Goal: Task Accomplishment & Management: Manage account settings

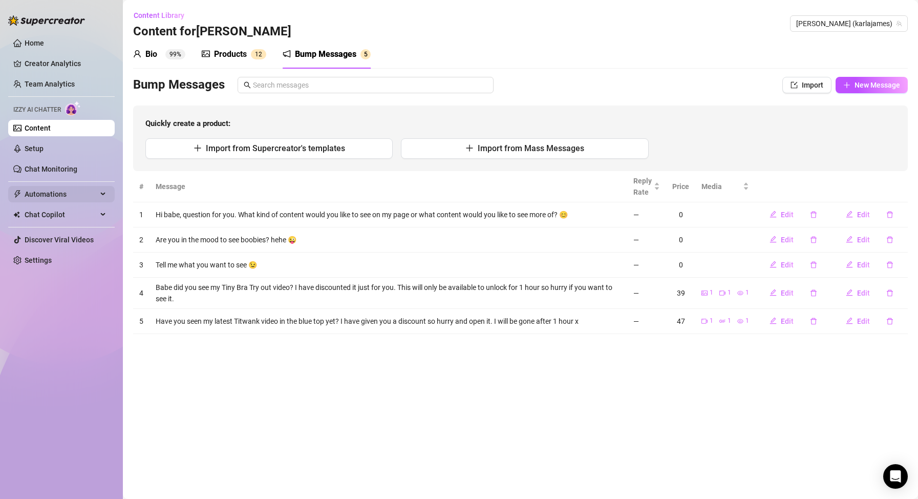
click at [61, 191] on span "Automations" at bounding box center [61, 194] width 73 height 16
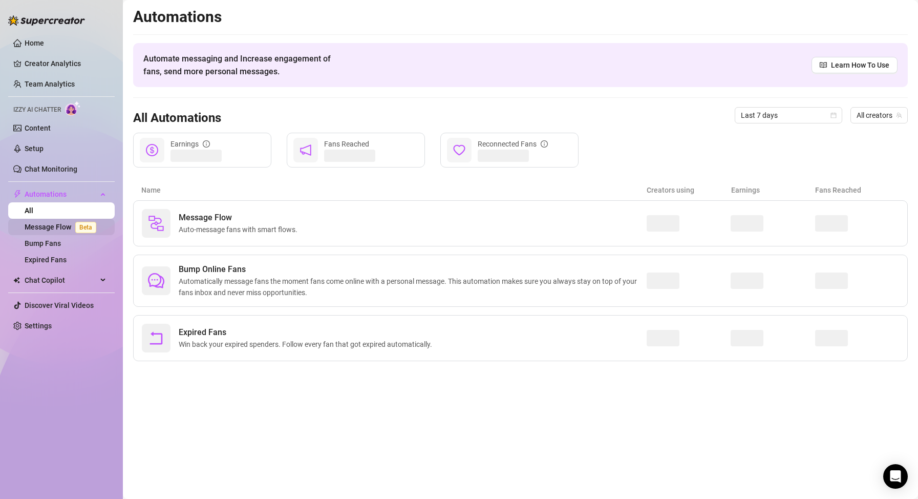
click at [59, 229] on link "Message Flow Beta" at bounding box center [63, 227] width 76 height 8
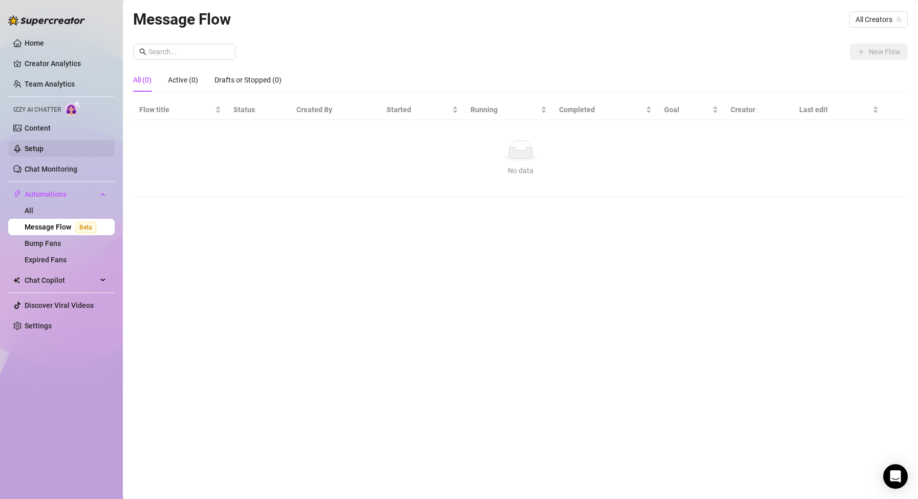
click at [44, 150] on link "Setup" at bounding box center [34, 148] width 19 height 8
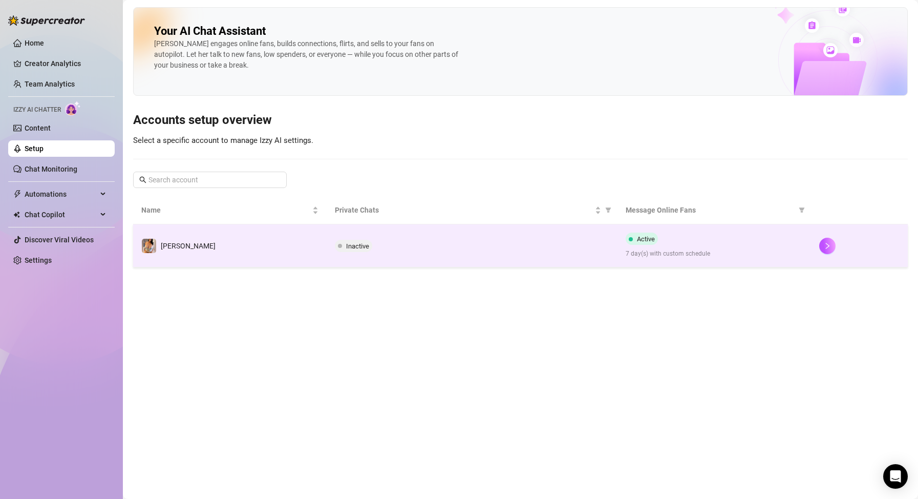
click at [223, 262] on td "[PERSON_NAME]" at bounding box center [230, 245] width 194 height 43
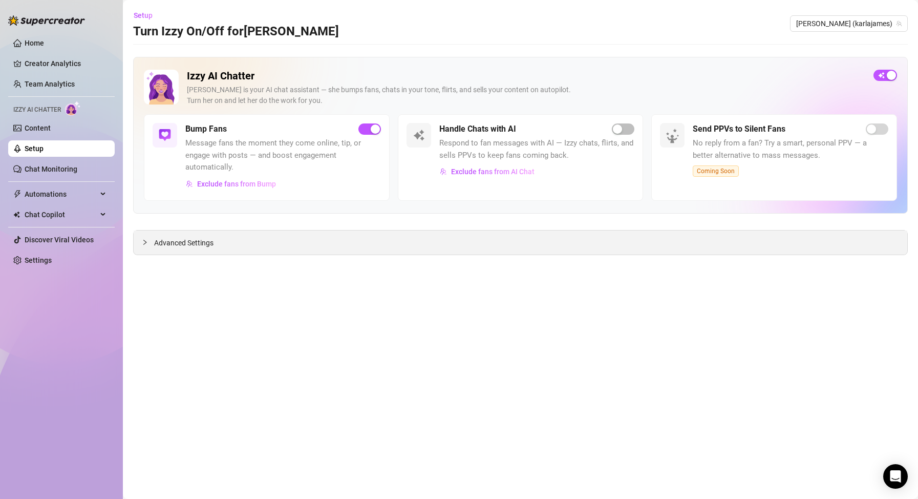
click at [202, 240] on span "Advanced Settings" at bounding box center [183, 242] width 59 height 11
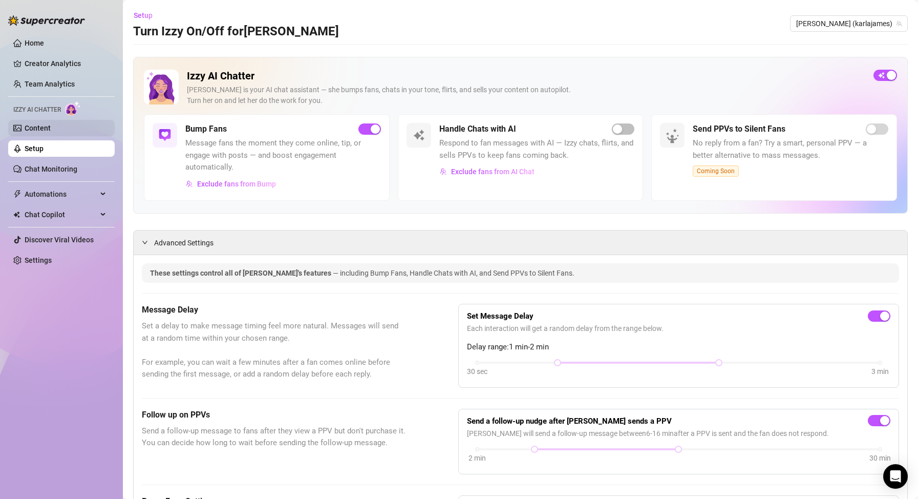
click at [51, 130] on link "Content" at bounding box center [38, 128] width 26 height 8
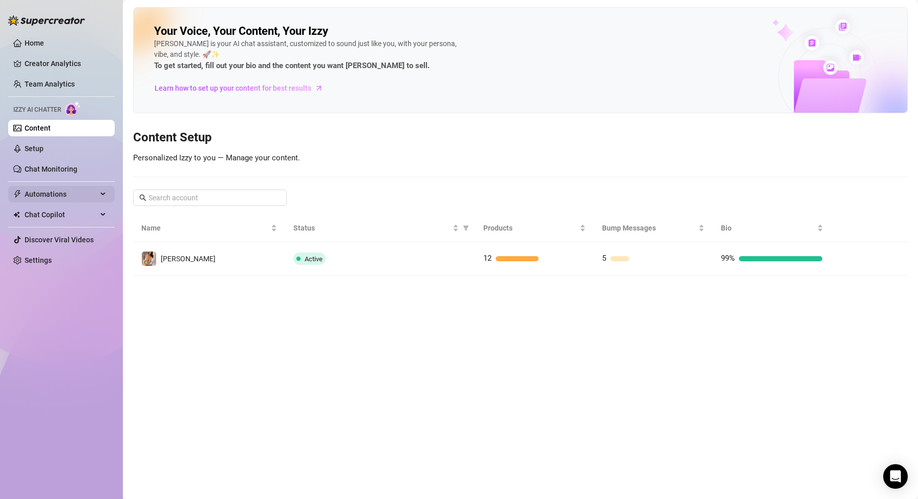
click at [73, 194] on span "Automations" at bounding box center [61, 194] width 73 height 16
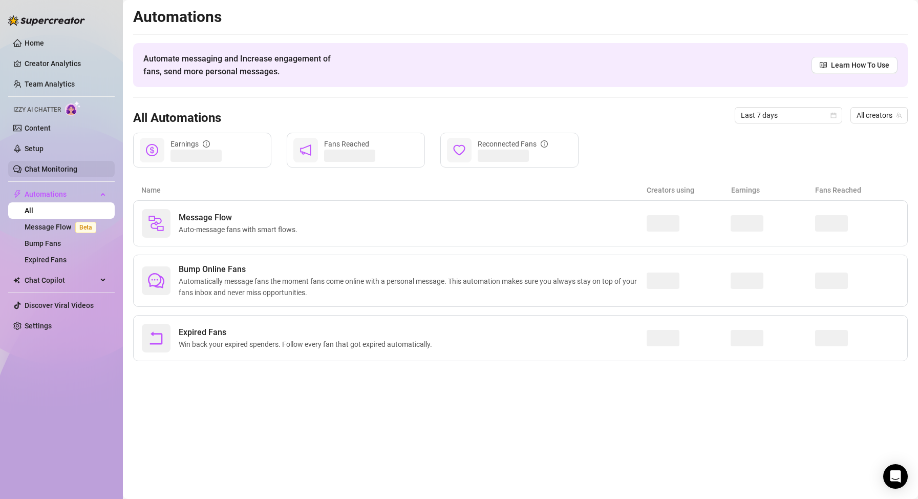
click at [77, 166] on link "Chat Monitoring" at bounding box center [51, 169] width 53 height 8
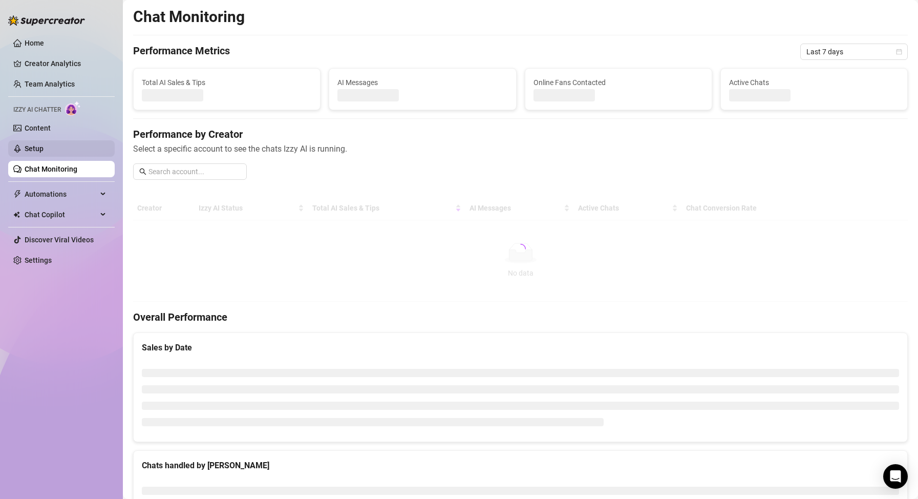
click at [44, 144] on link "Setup" at bounding box center [34, 148] width 19 height 8
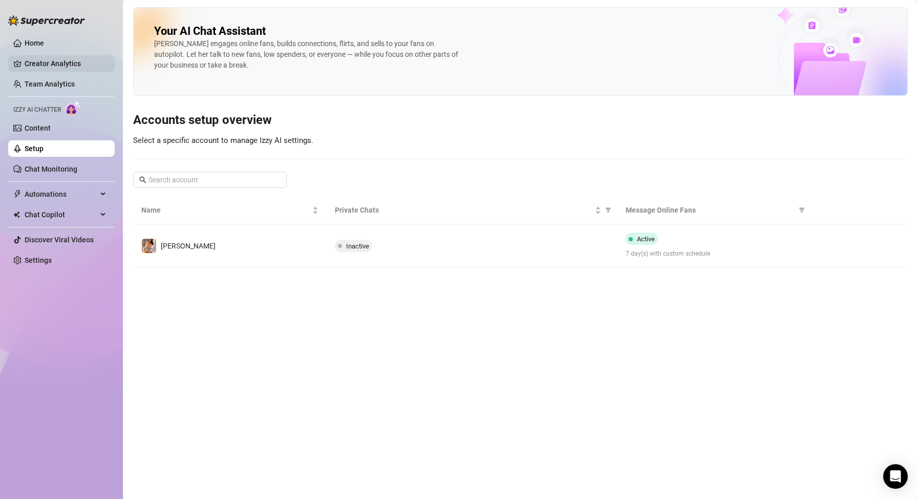
click at [67, 60] on link "Creator Analytics" at bounding box center [66, 63] width 82 height 16
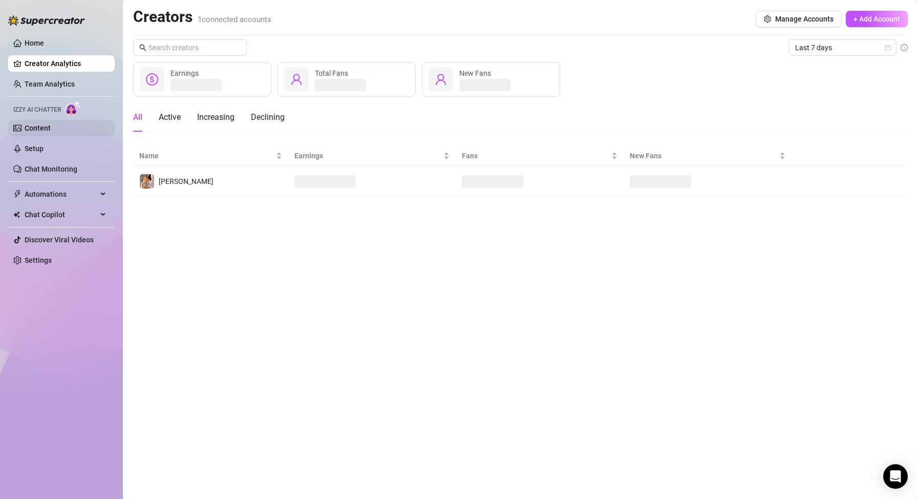
click at [50, 127] on link "Content" at bounding box center [38, 128] width 26 height 8
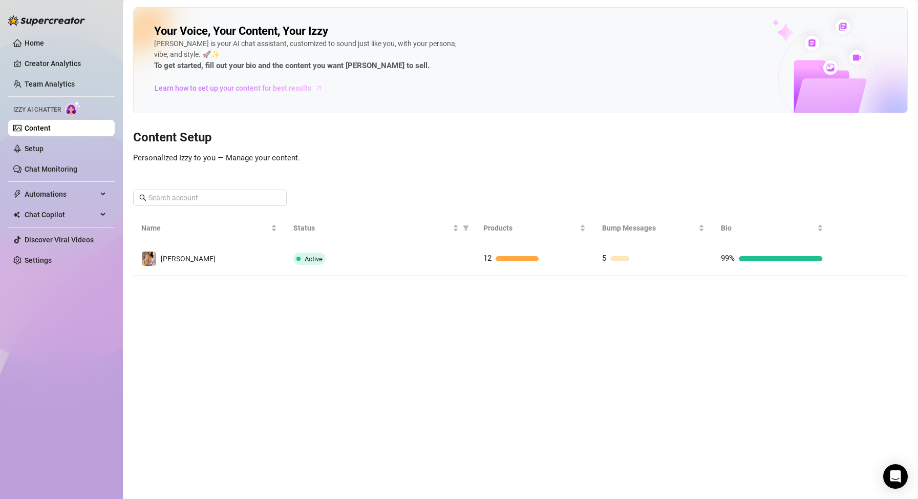
click at [185, 86] on span "Learn how to set up your content for best results" at bounding box center [233, 87] width 157 height 11
click at [65, 194] on span "Automations" at bounding box center [61, 194] width 73 height 16
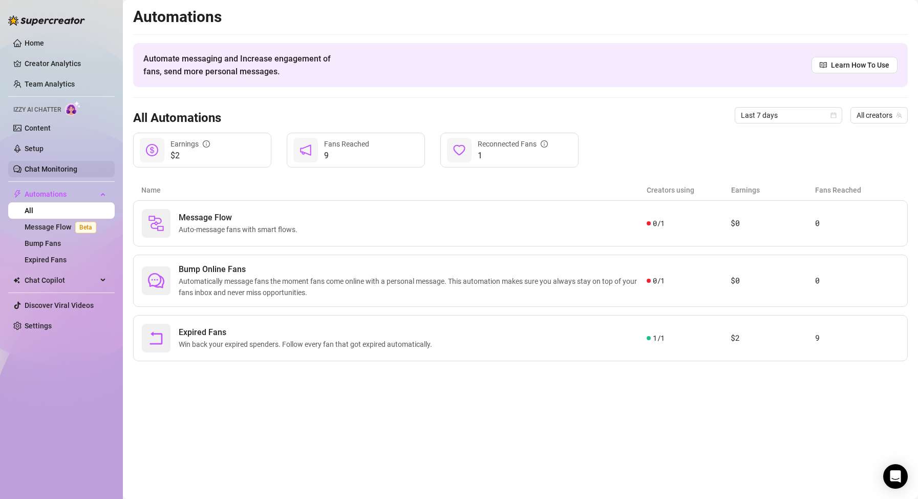
click at [69, 166] on link "Chat Monitoring" at bounding box center [51, 169] width 53 height 8
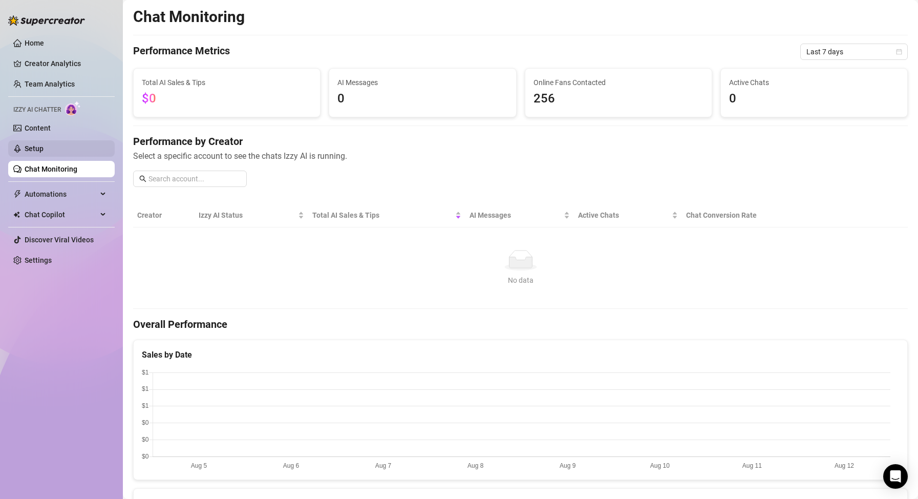
click at [44, 151] on link "Setup" at bounding box center [34, 148] width 19 height 8
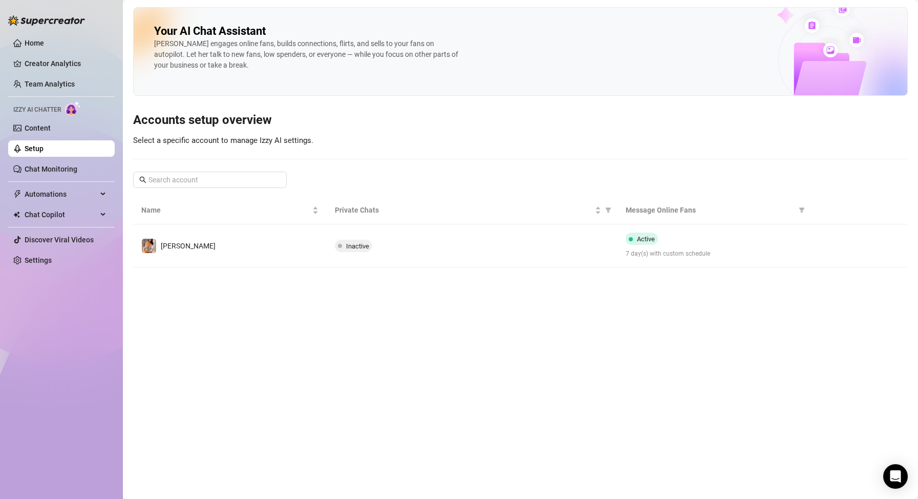
click at [224, 258] on td "[PERSON_NAME]" at bounding box center [230, 245] width 194 height 43
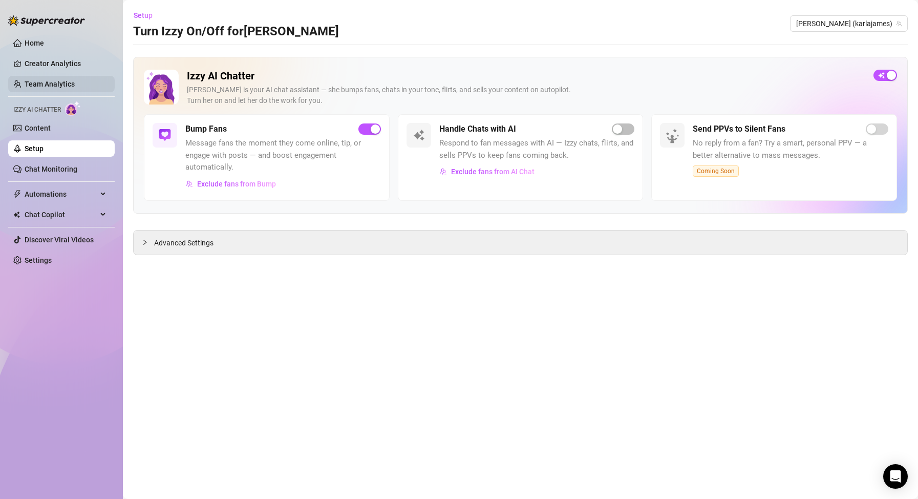
click at [52, 83] on link "Team Analytics" at bounding box center [50, 84] width 50 height 8
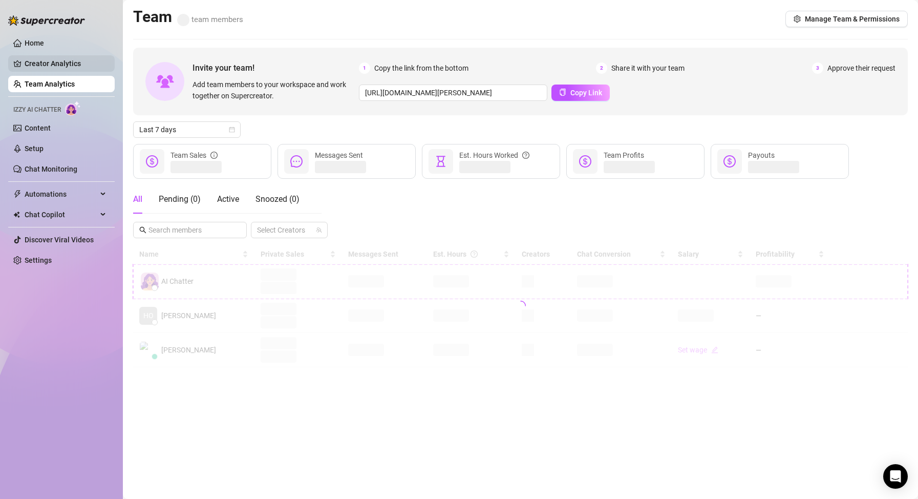
click at [54, 66] on link "Creator Analytics" at bounding box center [66, 63] width 82 height 16
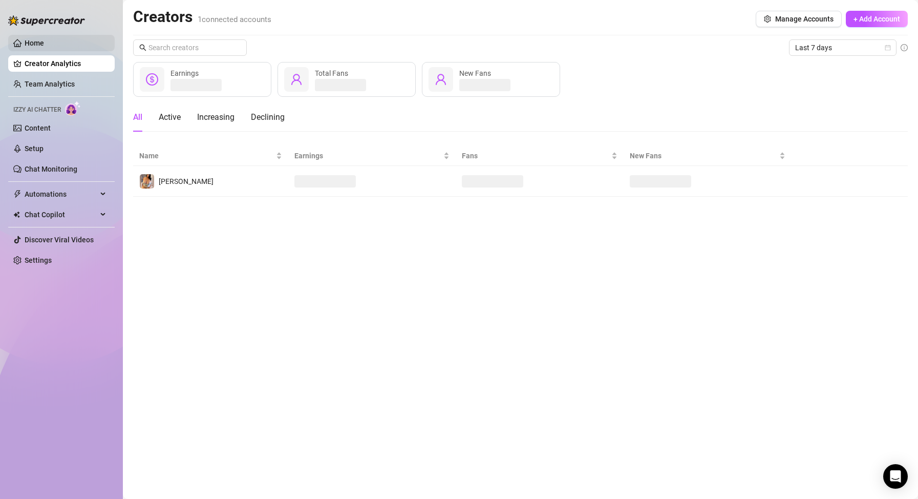
click at [44, 44] on link "Home" at bounding box center [34, 43] width 19 height 8
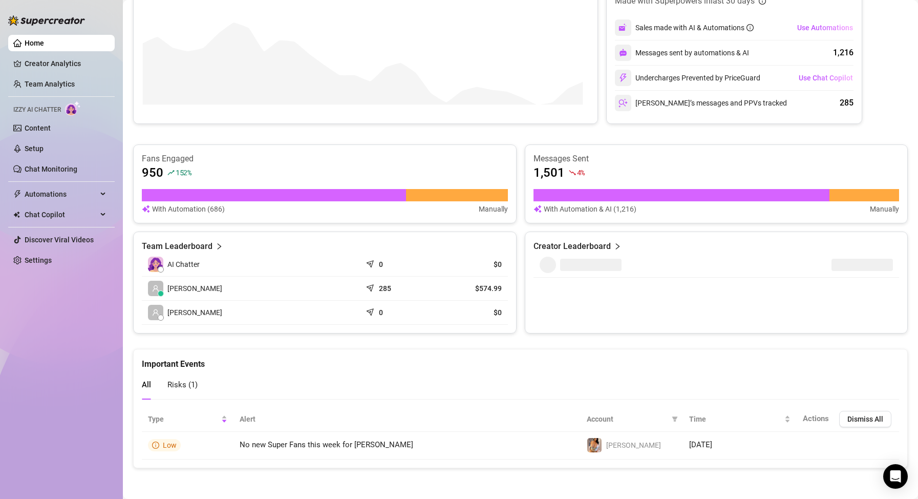
scroll to position [236, 0]
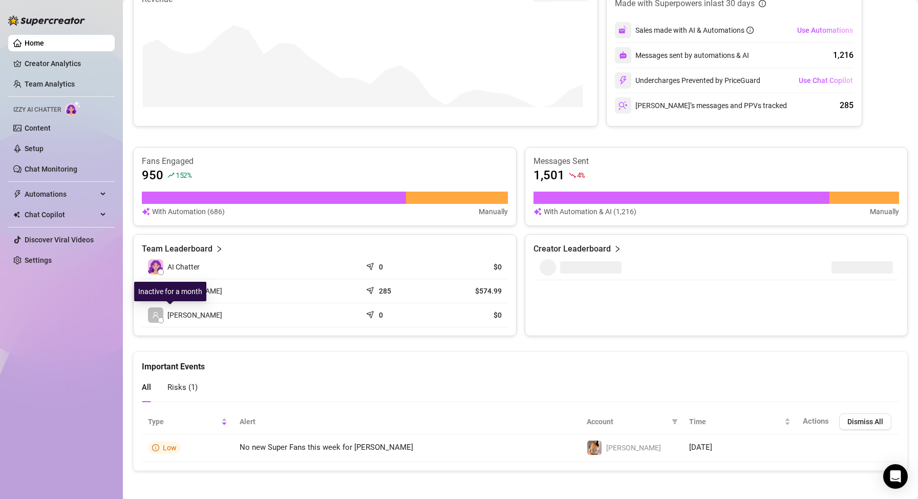
click at [162, 317] on div at bounding box center [161, 320] width 6 height 6
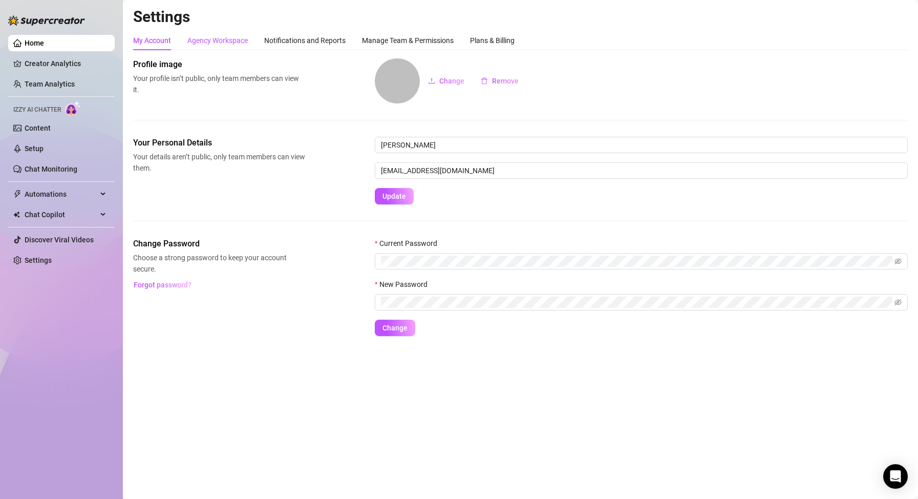
click at [217, 44] on div "Agency Workspace" at bounding box center [217, 40] width 60 height 11
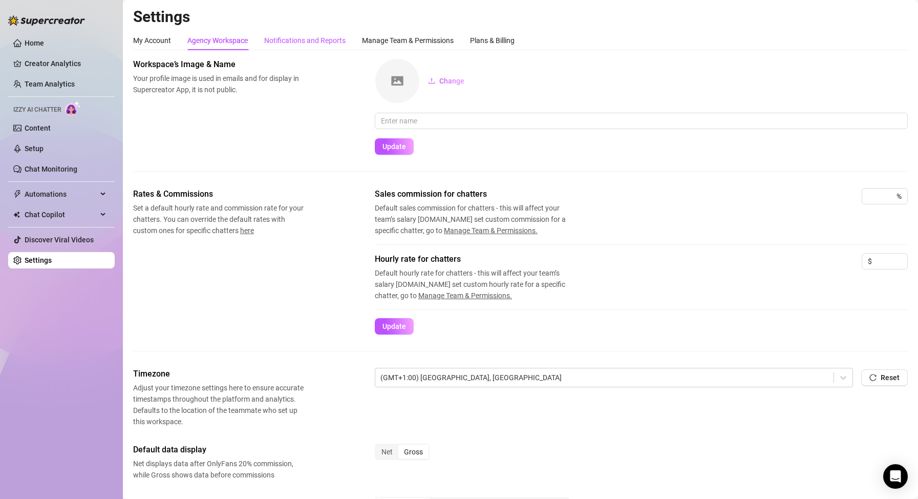
click at [323, 43] on div "Notifications and Reports" at bounding box center [304, 40] width 81 height 11
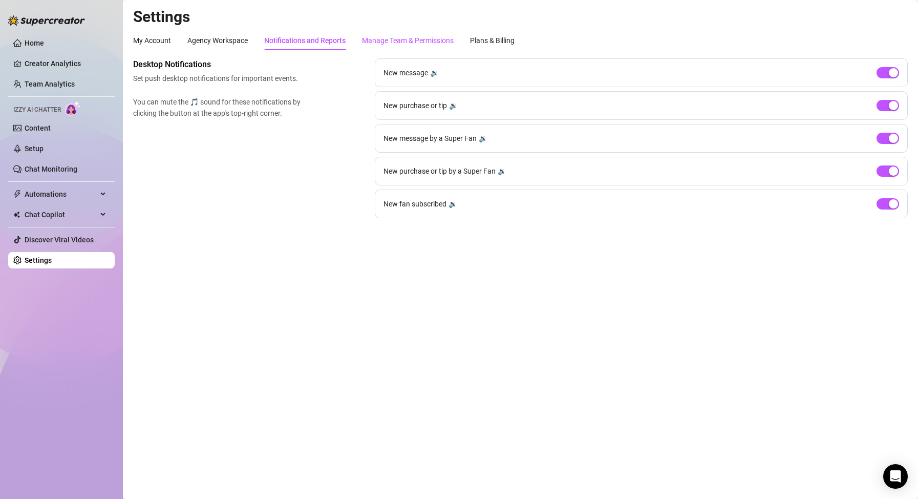
click at [445, 39] on div "Manage Team & Permissions" at bounding box center [408, 40] width 92 height 11
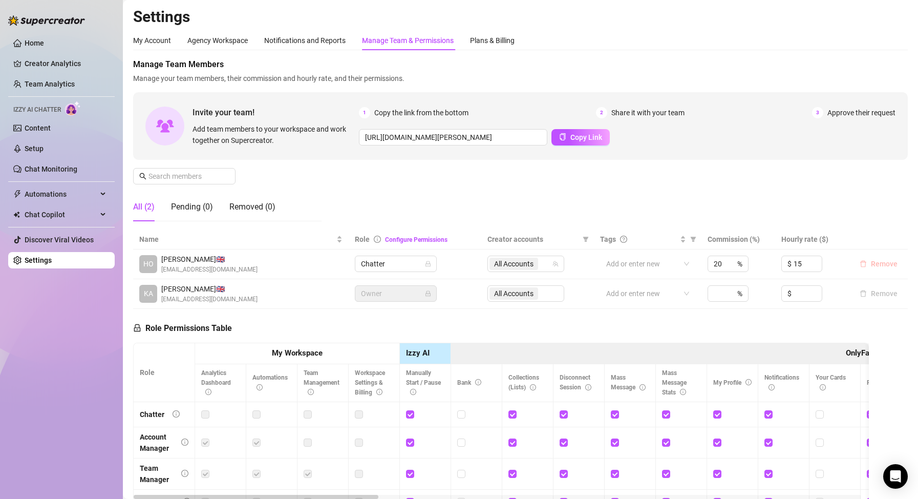
click at [872, 263] on span "Remove" at bounding box center [884, 264] width 27 height 8
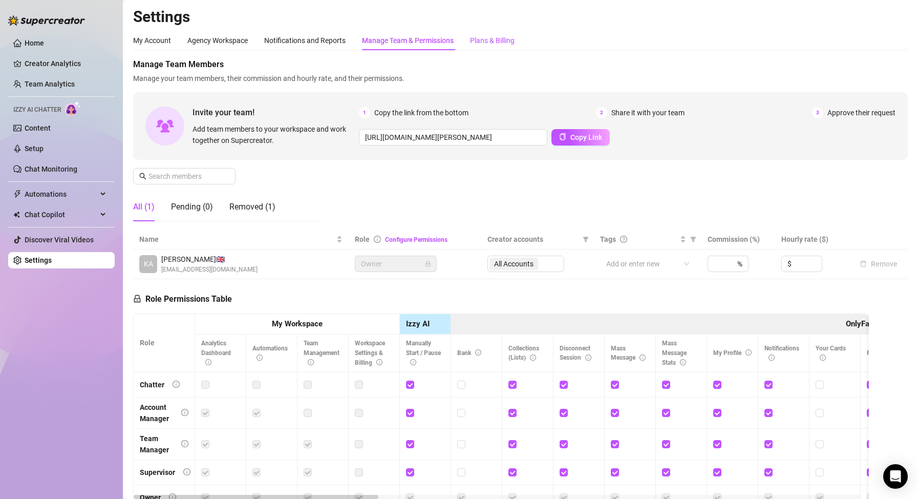
click at [481, 37] on div "Plans & Billing" at bounding box center [492, 40] width 45 height 11
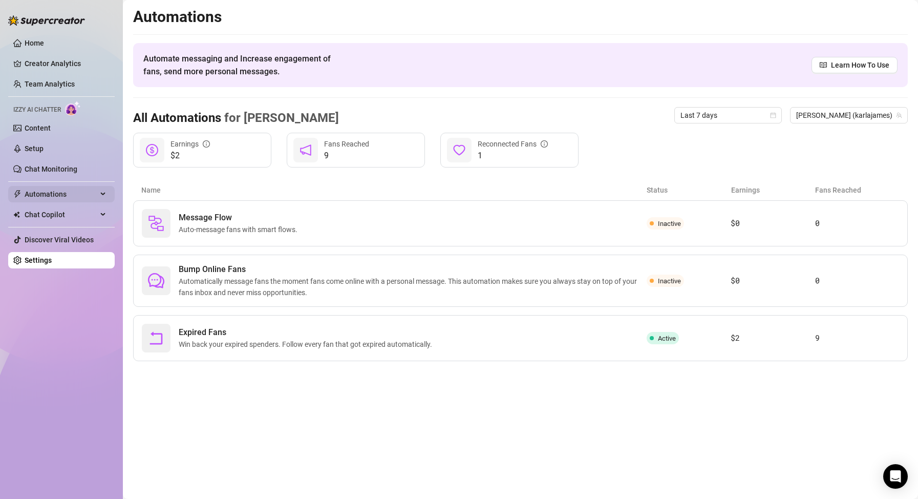
click at [96, 196] on span "Automations" at bounding box center [61, 194] width 73 height 16
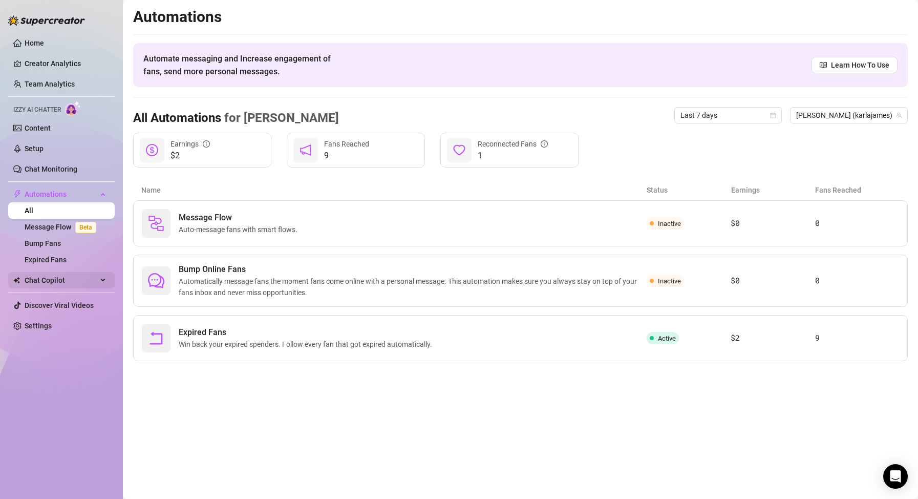
click at [66, 283] on span "Chat Copilot" at bounding box center [61, 280] width 73 height 16
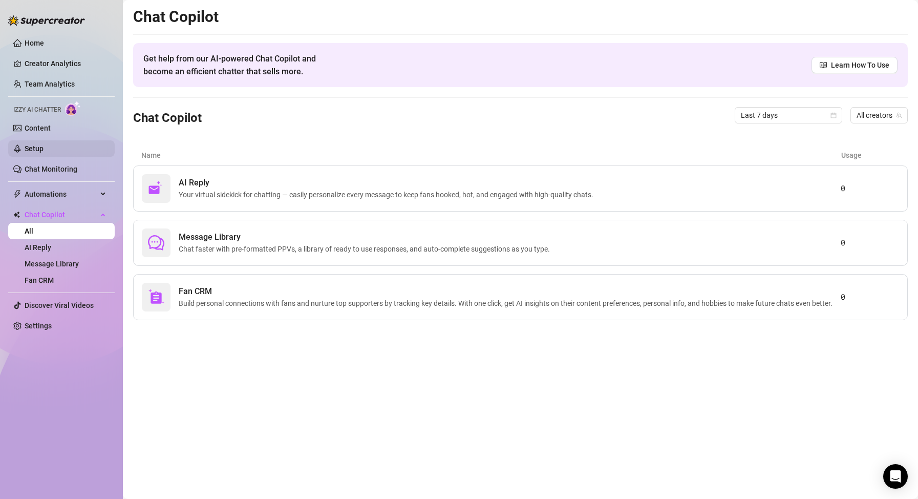
click at [44, 150] on link "Setup" at bounding box center [34, 148] width 19 height 8
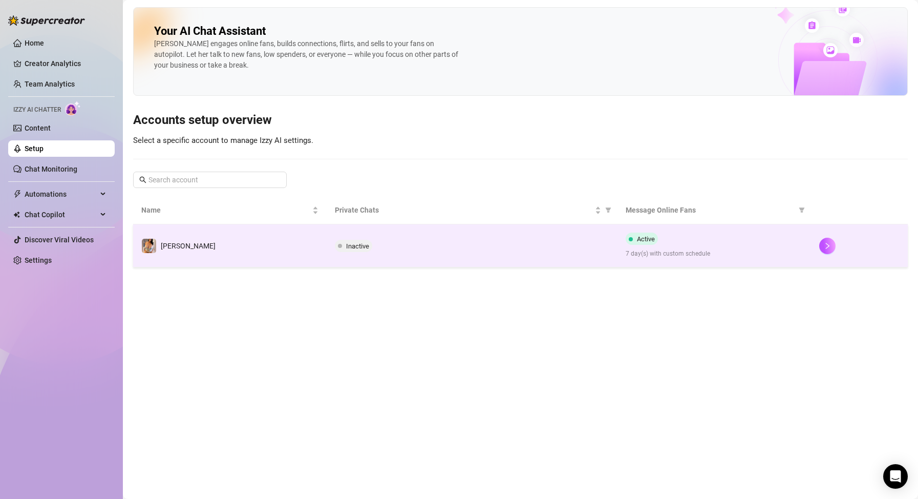
click at [221, 248] on td "[PERSON_NAME]" at bounding box center [230, 245] width 194 height 43
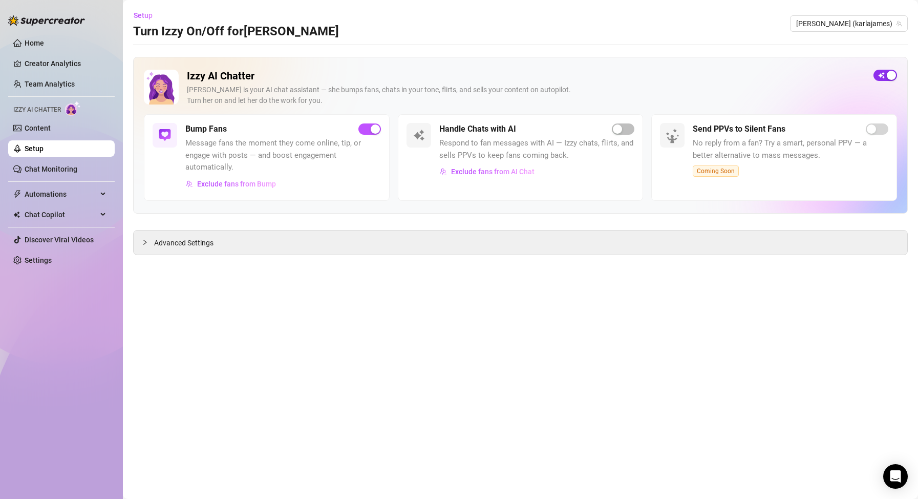
click at [886, 74] on button "button" at bounding box center [886, 75] width 24 height 11
click at [894, 81] on div "Izzy AI Chatter [PERSON_NAME] is your AI chat assistant — she bumps fans, chats…" at bounding box center [520, 92] width 753 height 45
click at [887, 74] on span "button" at bounding box center [886, 75] width 24 height 11
click at [498, 174] on span "Exclude fans from AI Chat" at bounding box center [492, 171] width 83 height 8
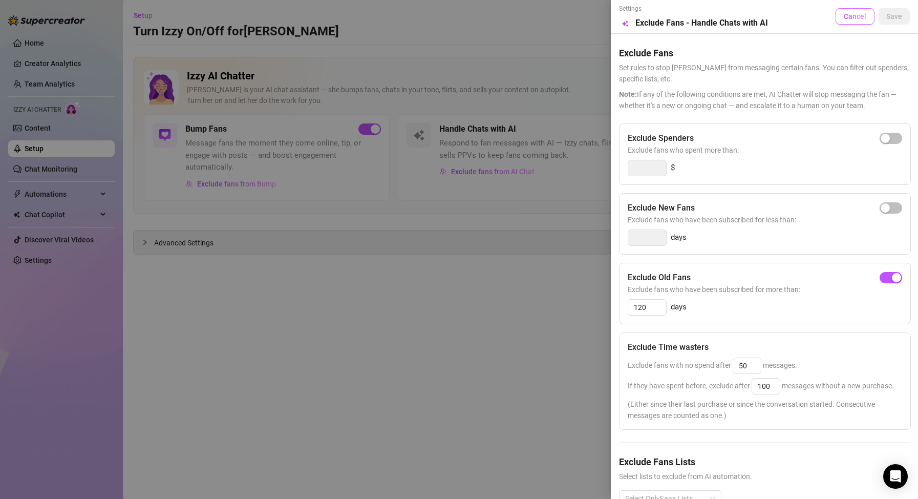
click at [851, 19] on span "Cancel" at bounding box center [855, 16] width 23 height 8
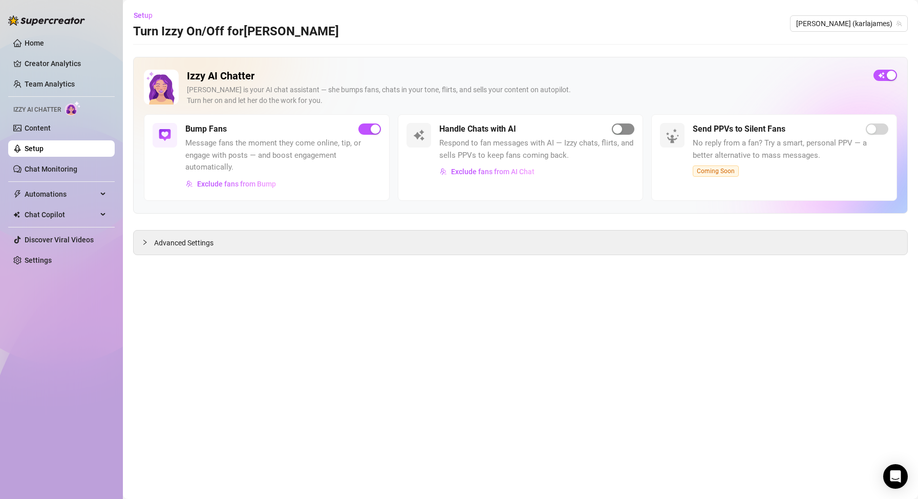
click at [624, 130] on span "button" at bounding box center [623, 128] width 23 height 11
click at [888, 470] on div "Open Intercom Messenger" at bounding box center [895, 476] width 27 height 27
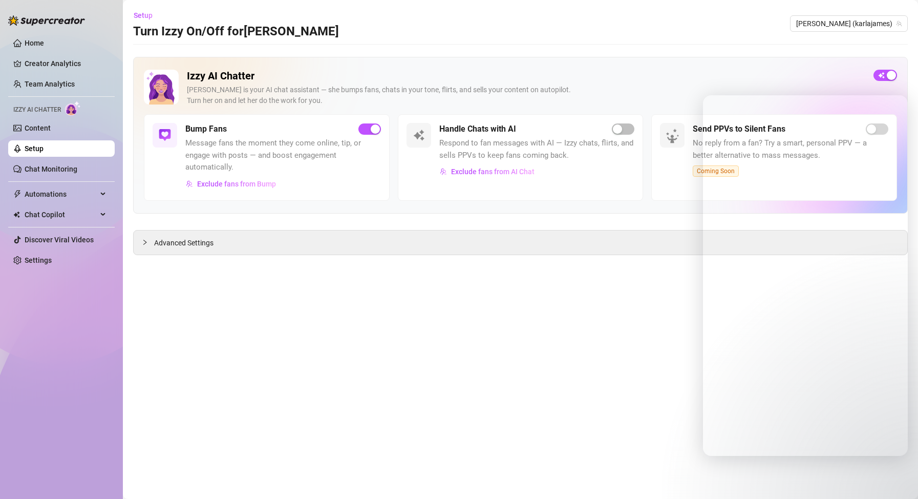
click at [911, 344] on main "Setup Turn Izzy On/Off for [PERSON_NAME] [PERSON_NAME] (karlajames) Izzy AI Cha…" at bounding box center [520, 249] width 795 height 499
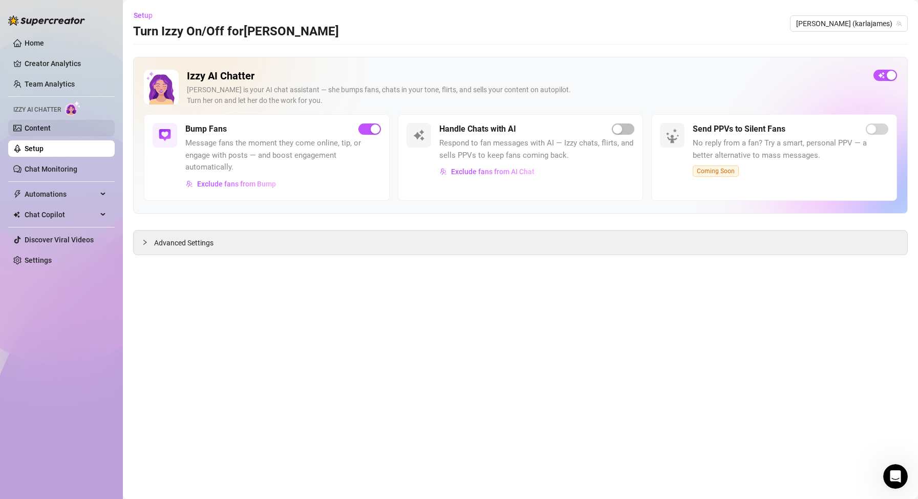
drag, startPoint x: 45, startPoint y: 116, endPoint x: 44, endPoint y: 129, distance: 12.8
click at [44, 129] on ul "Home Creator Analytics Team Analytics Izzy AI Chatter Content Setup Chat Monito…" at bounding box center [61, 152] width 107 height 242
click at [44, 129] on link "Content" at bounding box center [38, 128] width 26 height 8
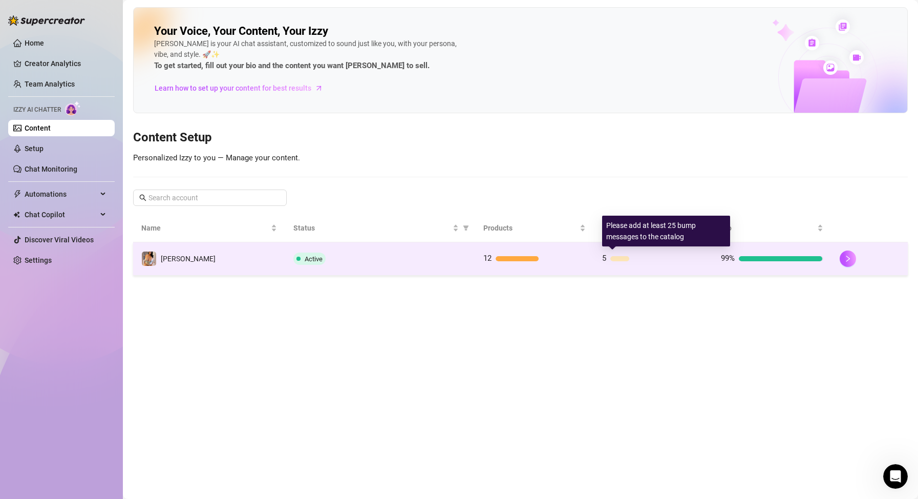
click at [636, 259] on div at bounding box center [657, 258] width 94 height 5
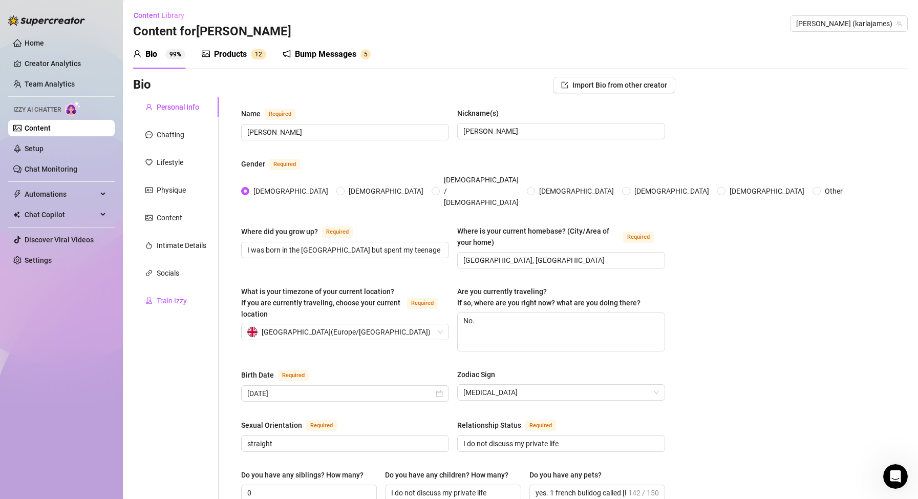
click at [163, 298] on div "Train Izzy" at bounding box center [172, 300] width 30 height 11
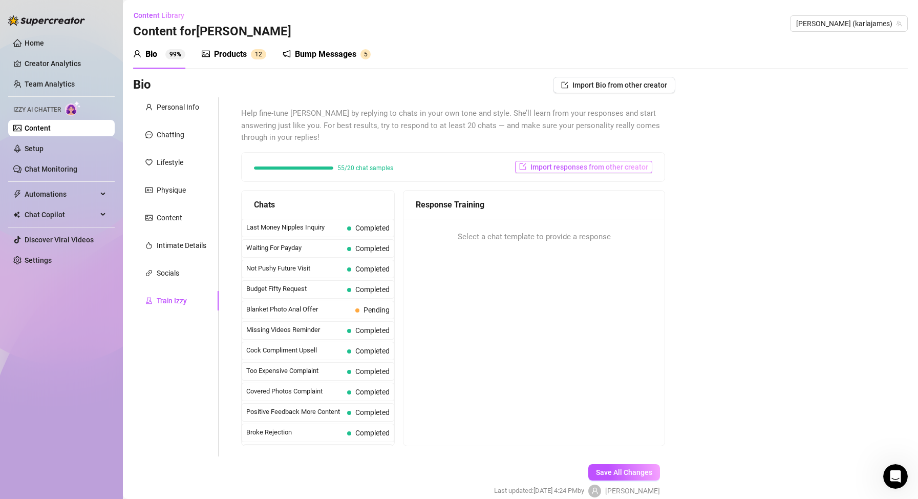
click at [541, 168] on span "Import responses from other creator" at bounding box center [590, 167] width 118 height 8
click at [685, 198] on div "Bio Import Bio from other creator Personal Info Chatting Lifestyle Physique Con…" at bounding box center [520, 296] width 775 height 438
